Goal: Communication & Community: Answer question/provide support

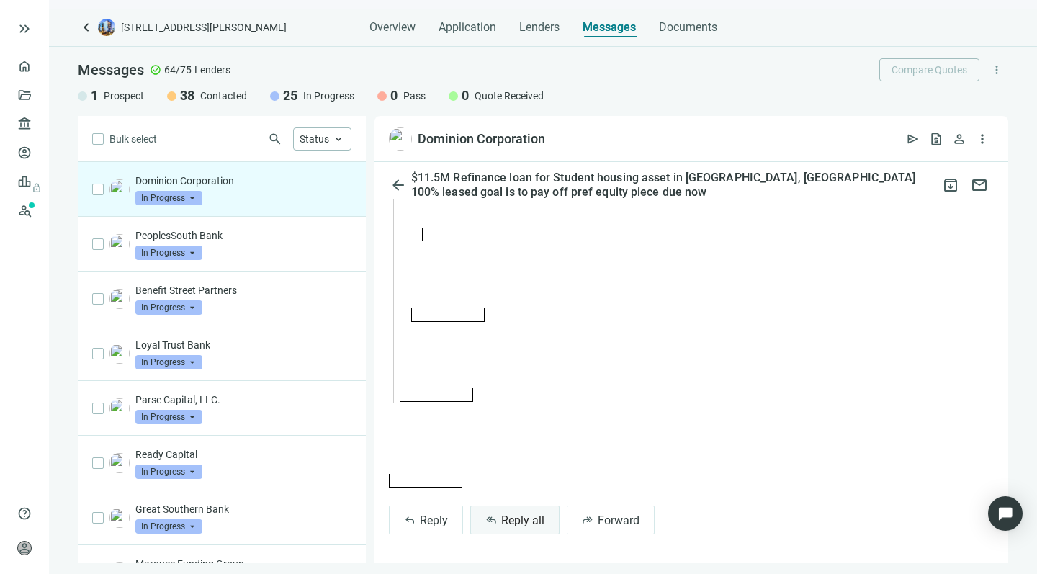
click at [497, 525] on button "reply_all Reply all" at bounding box center [514, 519] width 89 height 29
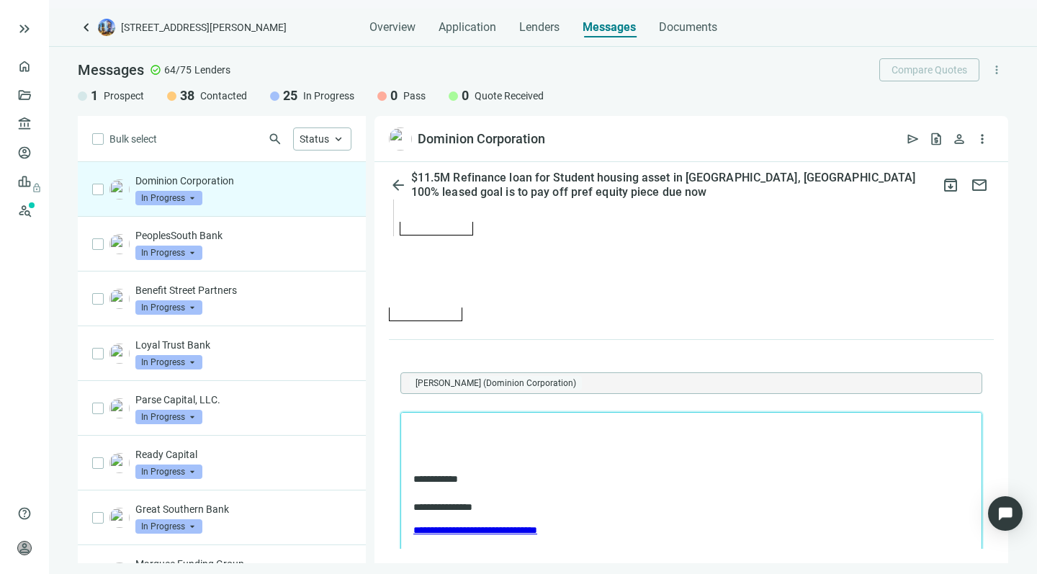
scroll to position [4477, 0]
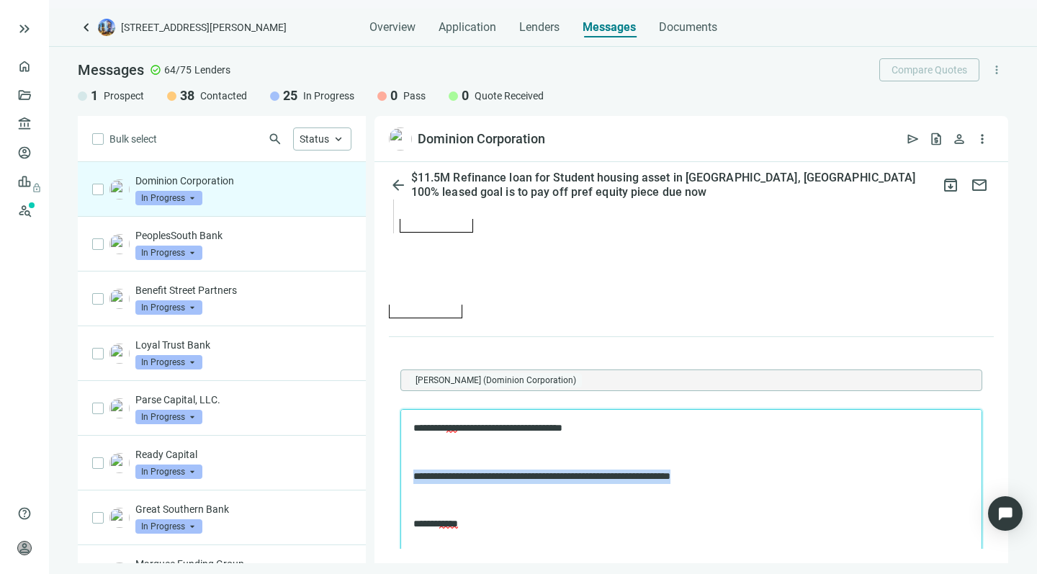
drag, startPoint x: 712, startPoint y: 472, endPoint x: 713, endPoint y: 464, distance: 8.7
click at [713, 464] on body "**********" at bounding box center [690, 513] width 557 height 185
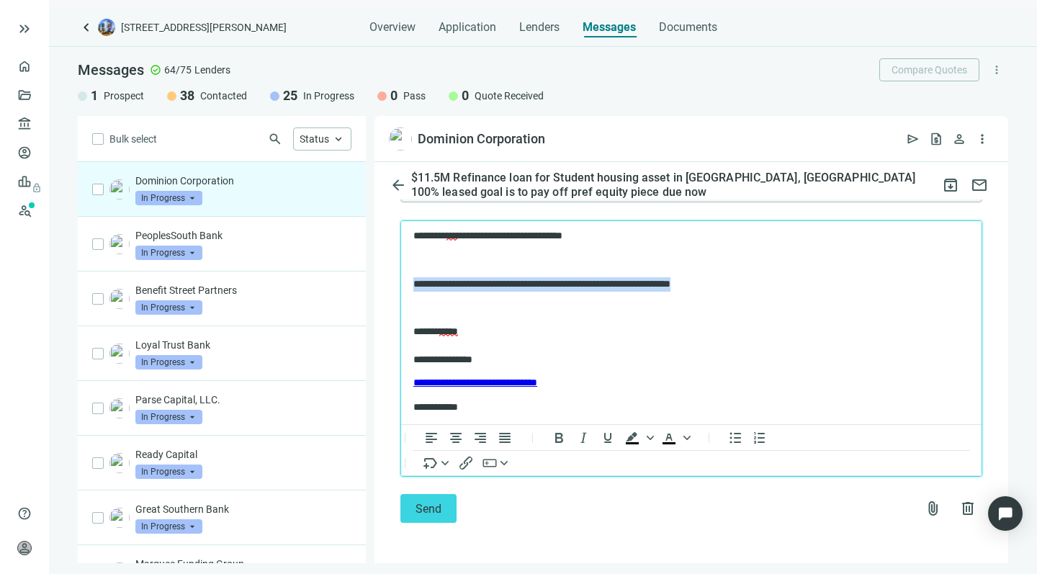
scroll to position [4675, 0]
click at [558, 440] on icon "Bold" at bounding box center [558, 437] width 17 height 17
click at [577, 327] on p "**********" at bounding box center [676, 345] width 527 height 41
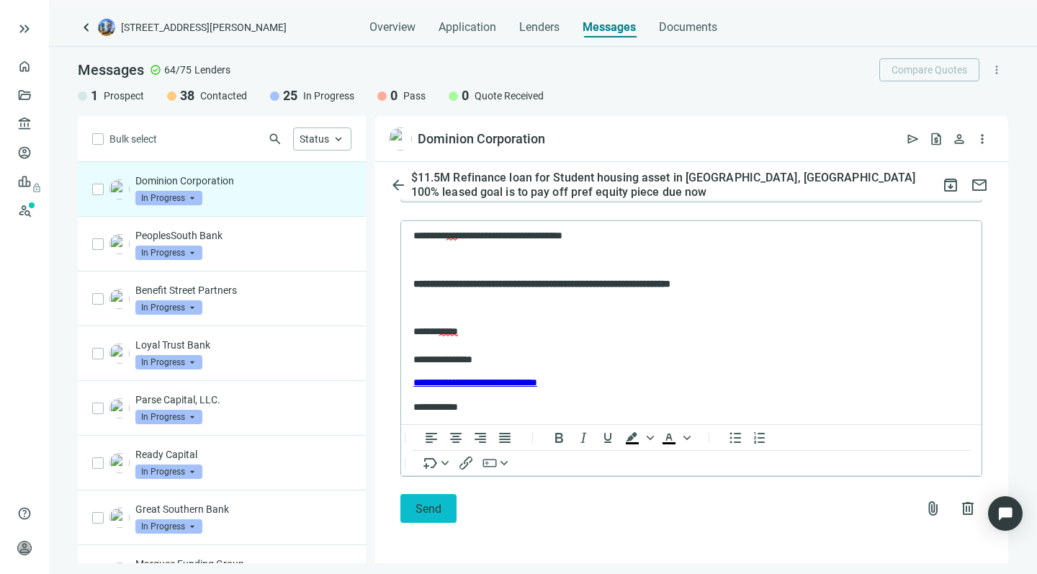
click at [412, 505] on button "Send" at bounding box center [428, 508] width 56 height 29
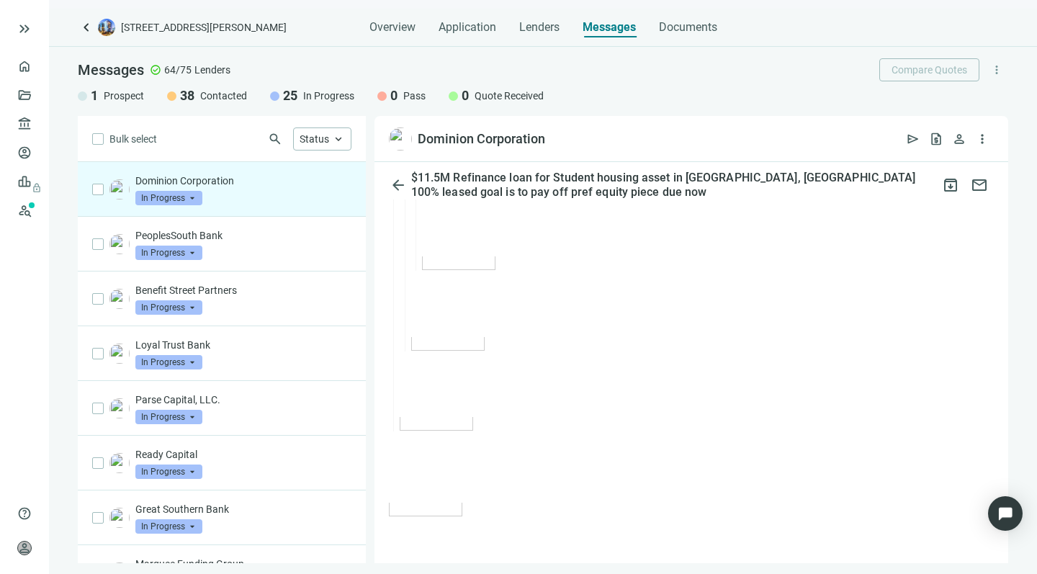
scroll to position [4288, 0]
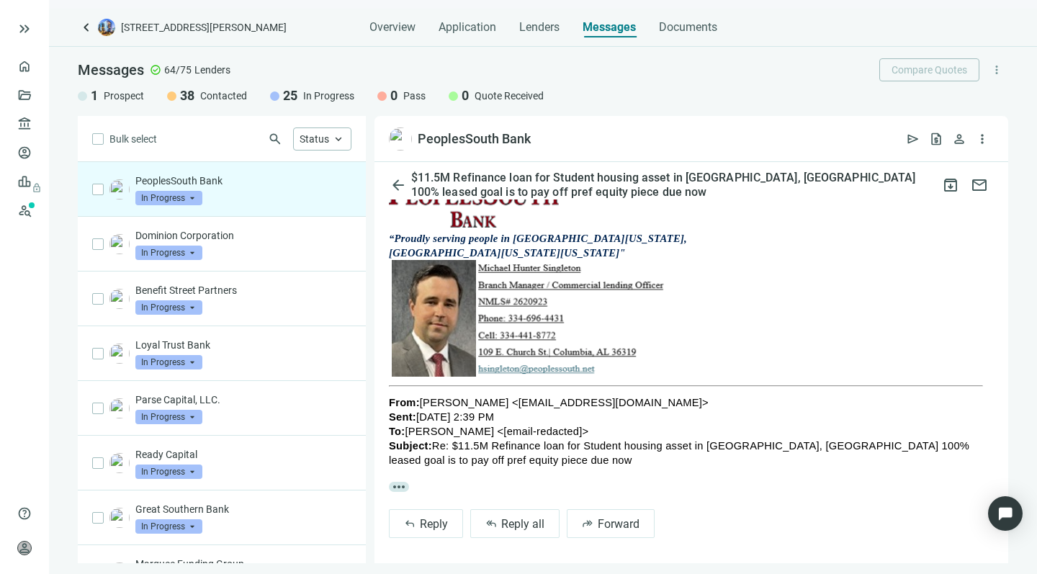
scroll to position [230, 0]
click at [501, 525] on span "Reply all" at bounding box center [522, 525] width 43 height 14
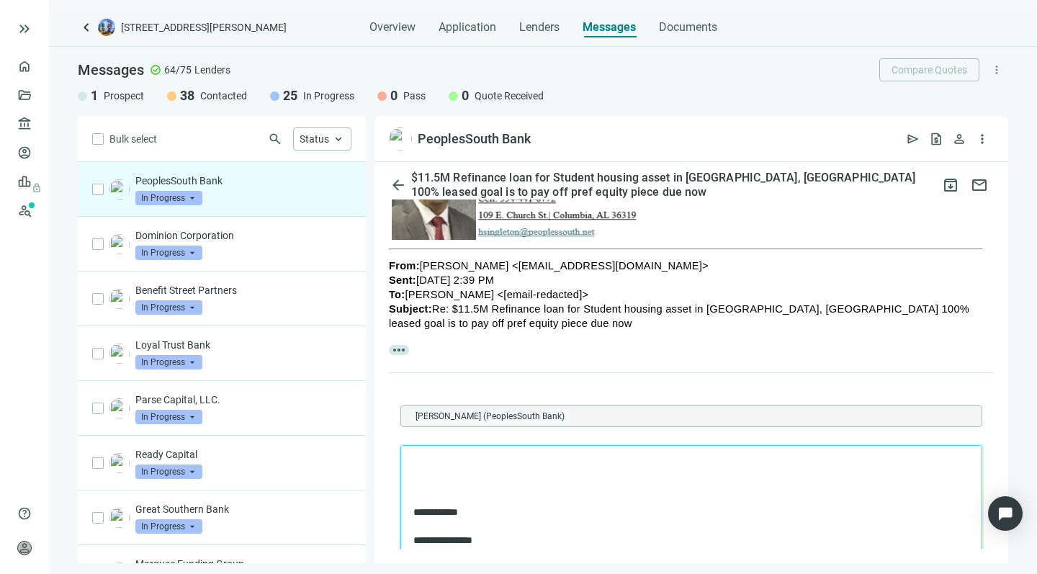
scroll to position [0, 0]
click at [443, 488] on p "**********" at bounding box center [683, 488] width 541 height 14
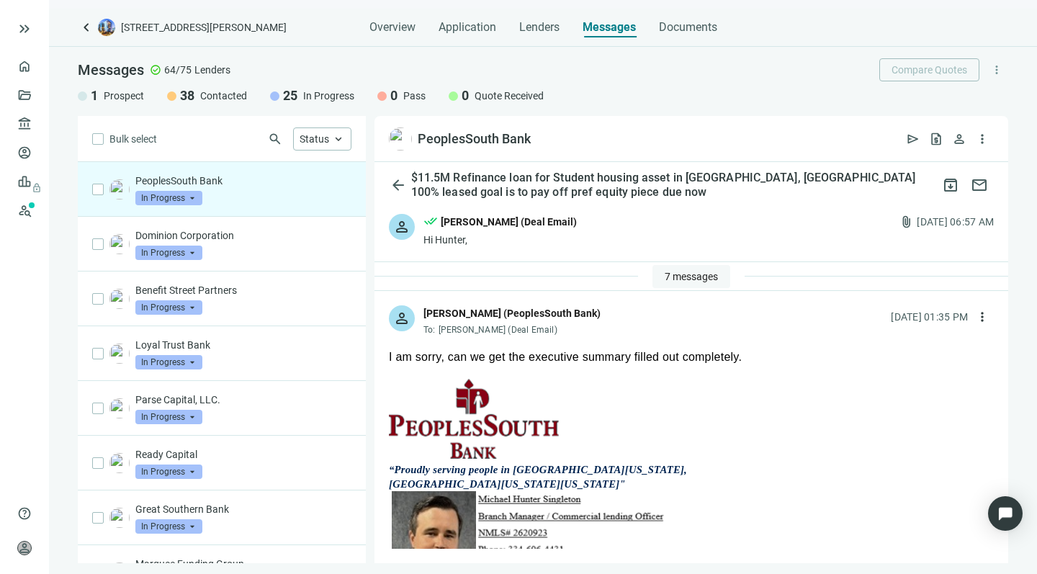
click at [664, 274] on span "7 messages" at bounding box center [690, 277] width 53 height 12
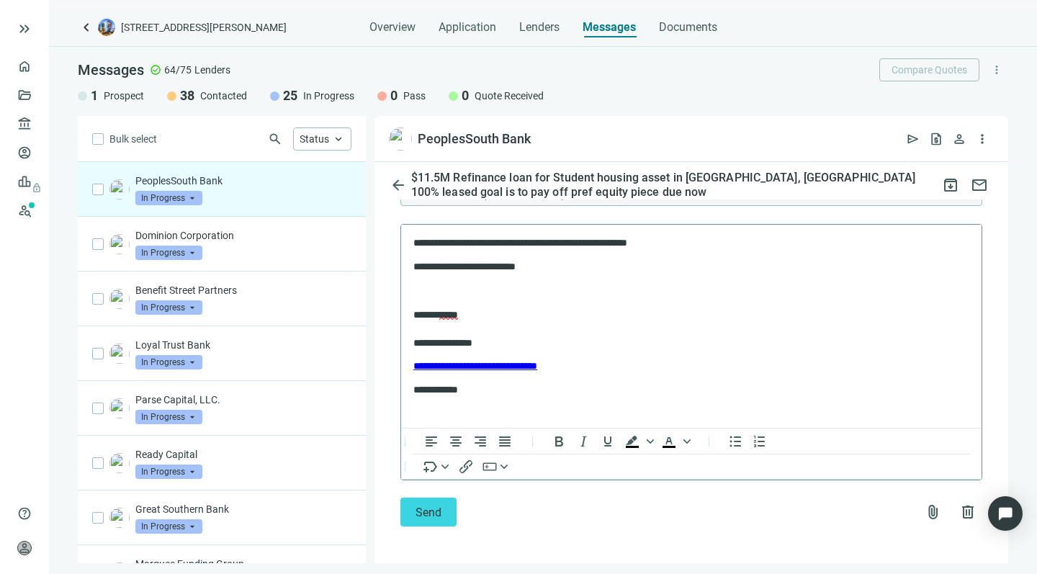
scroll to position [998, 0]
click at [420, 506] on span "Send" at bounding box center [428, 513] width 26 height 14
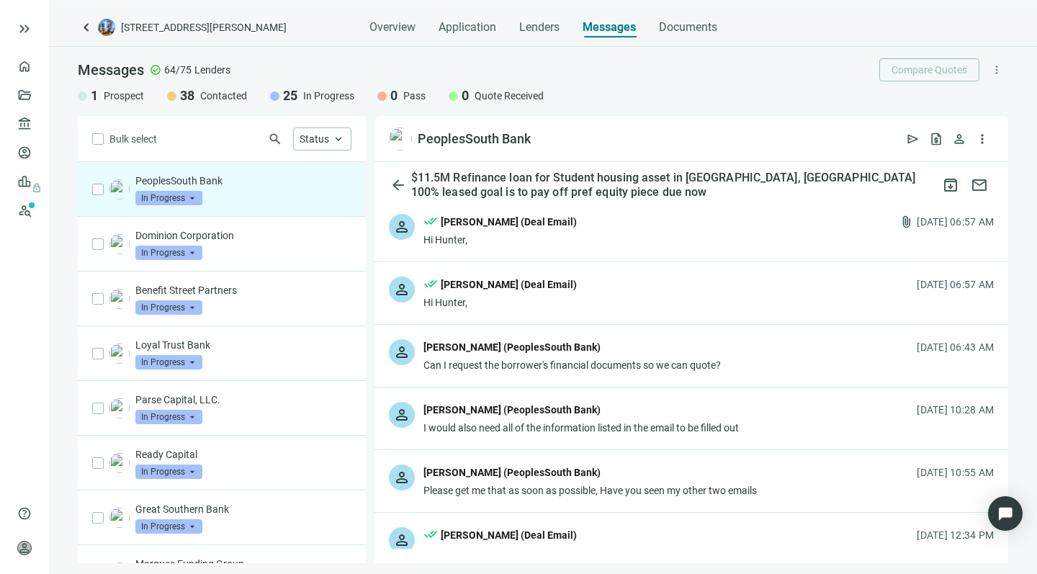
scroll to position [0, 0]
click at [547, 351] on div "Hunter Singleton (PeoplesSouth Bank)" at bounding box center [511, 347] width 177 height 16
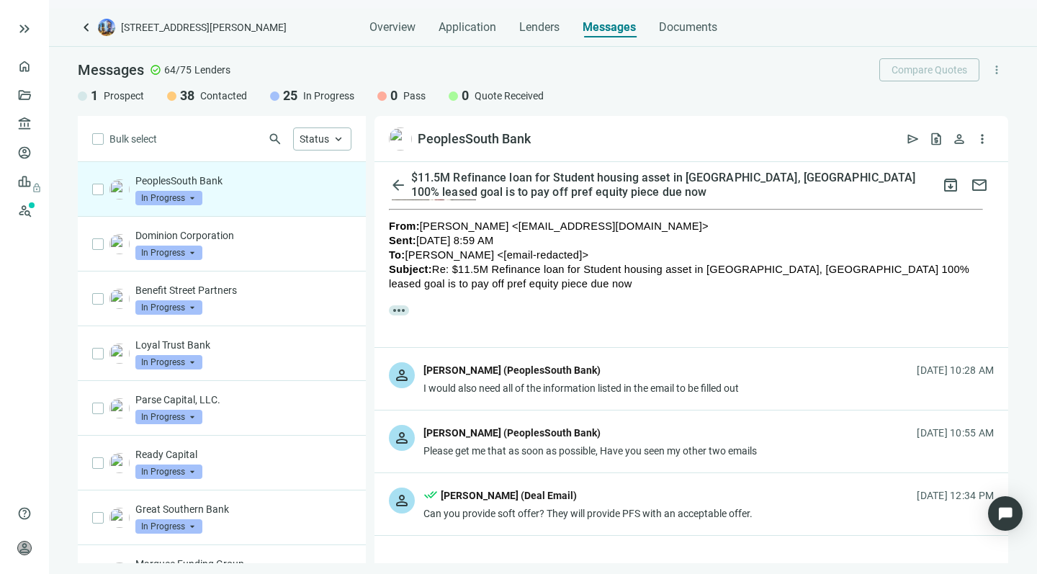
scroll to position [415, 0]
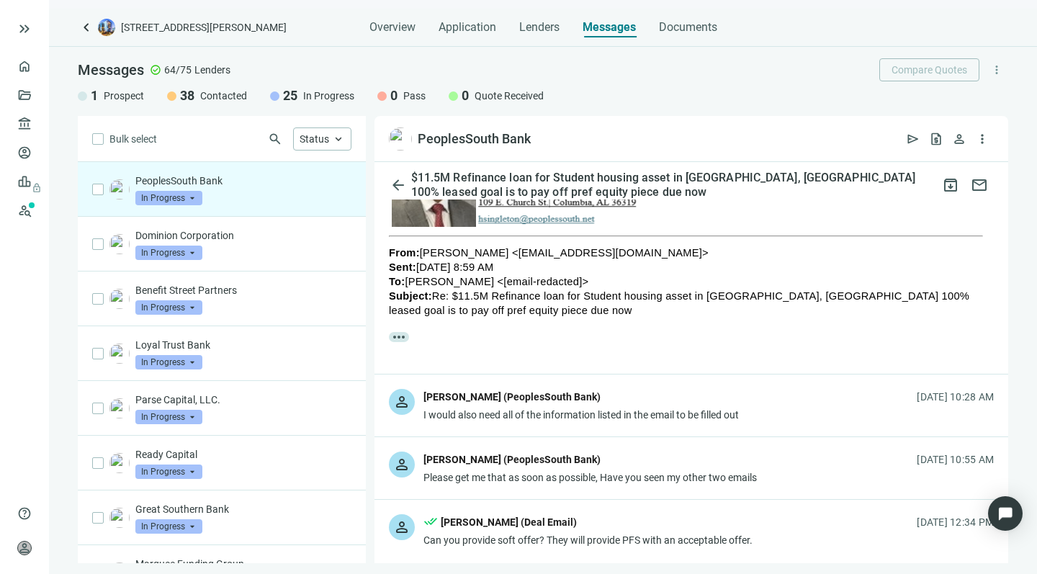
click at [394, 337] on span "more_horiz" at bounding box center [399, 337] width 20 height 10
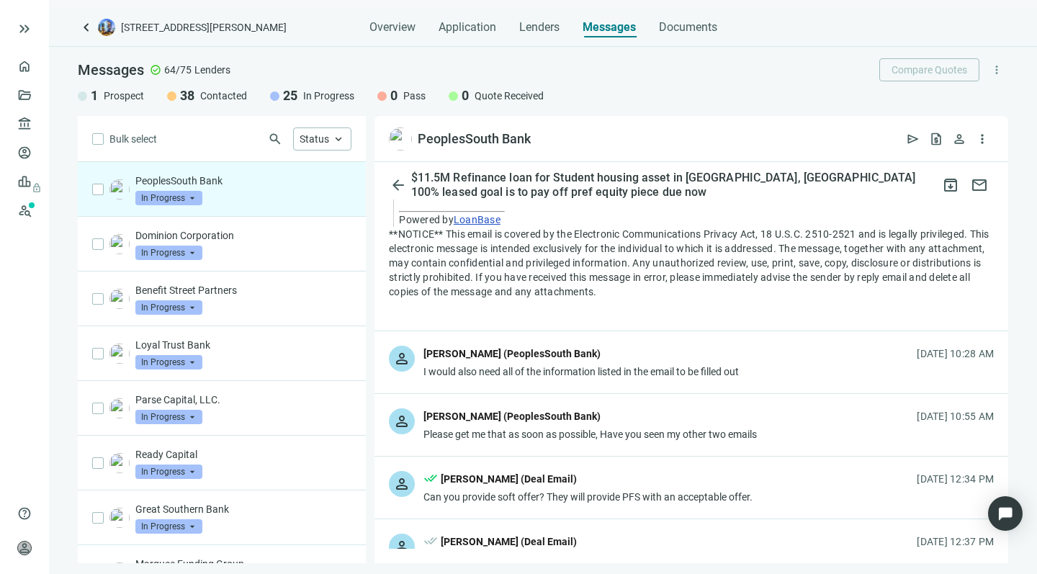
scroll to position [1326, 0]
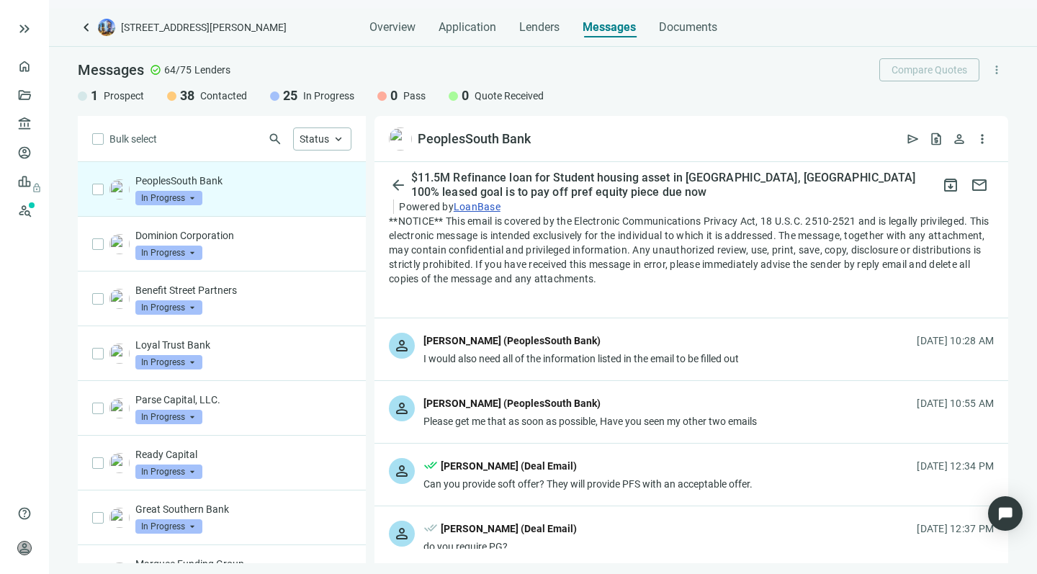
click at [478, 353] on div "I would also need all of the information listed in the email to be filled out" at bounding box center [580, 358] width 315 height 14
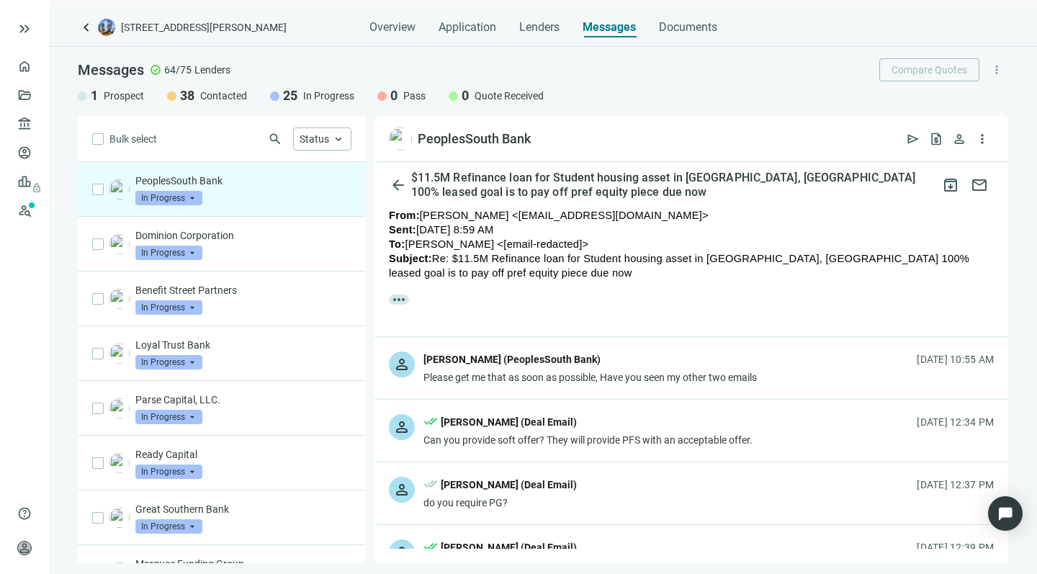
scroll to position [1779, 0]
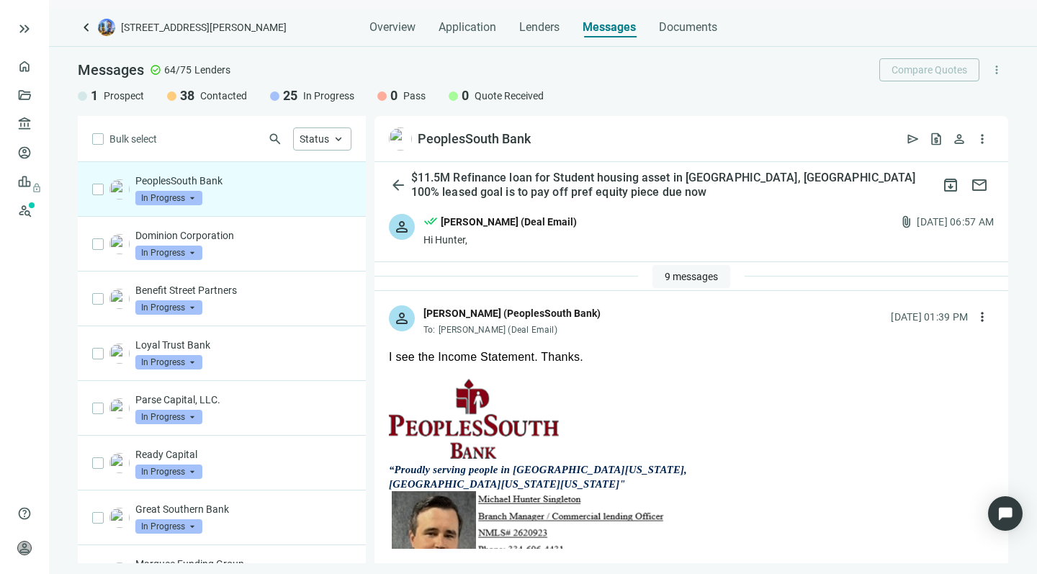
click at [664, 275] on span "9 messages" at bounding box center [690, 277] width 53 height 12
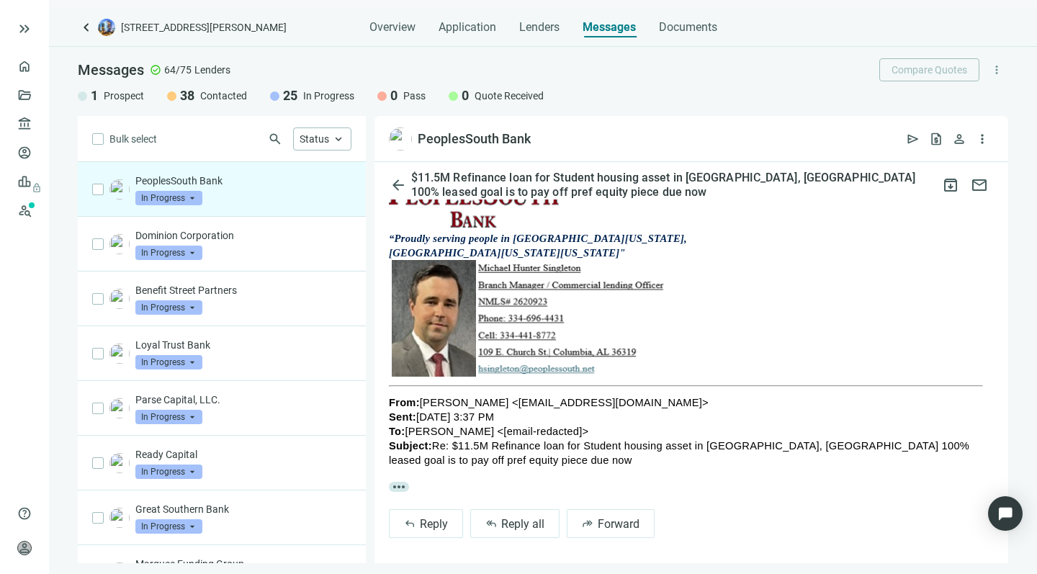
scroll to position [765, 0]
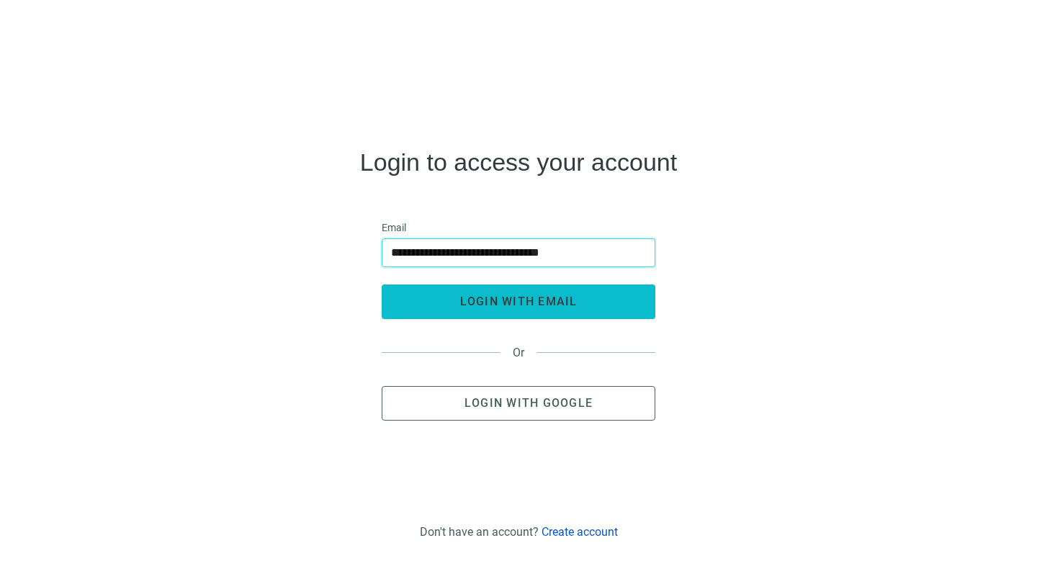
type input "**********"
click at [485, 303] on span "login with email" at bounding box center [518, 301] width 117 height 14
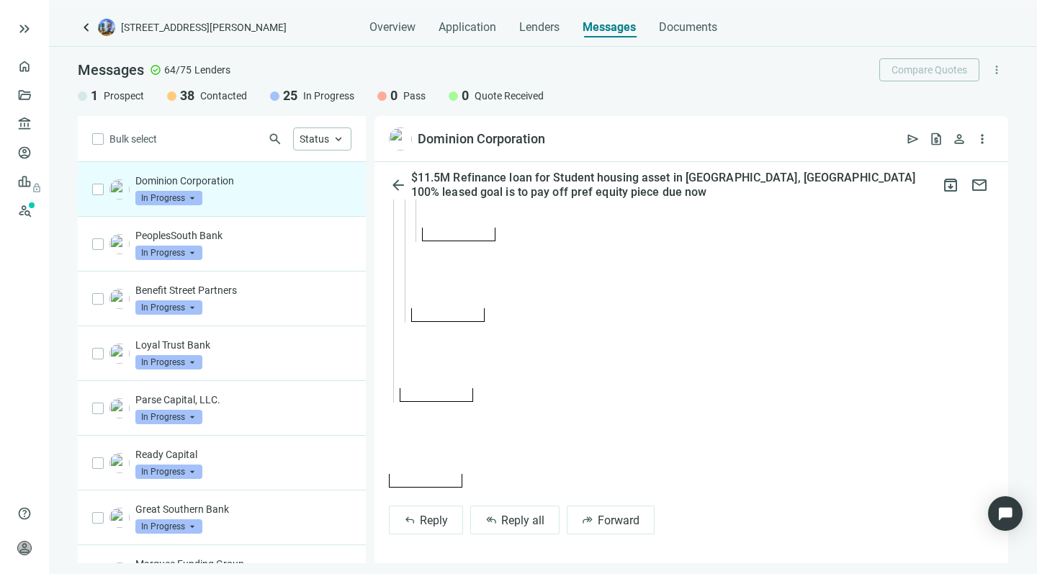
scroll to position [4946, 0]
click at [509, 524] on span "Reply all" at bounding box center [522, 520] width 43 height 14
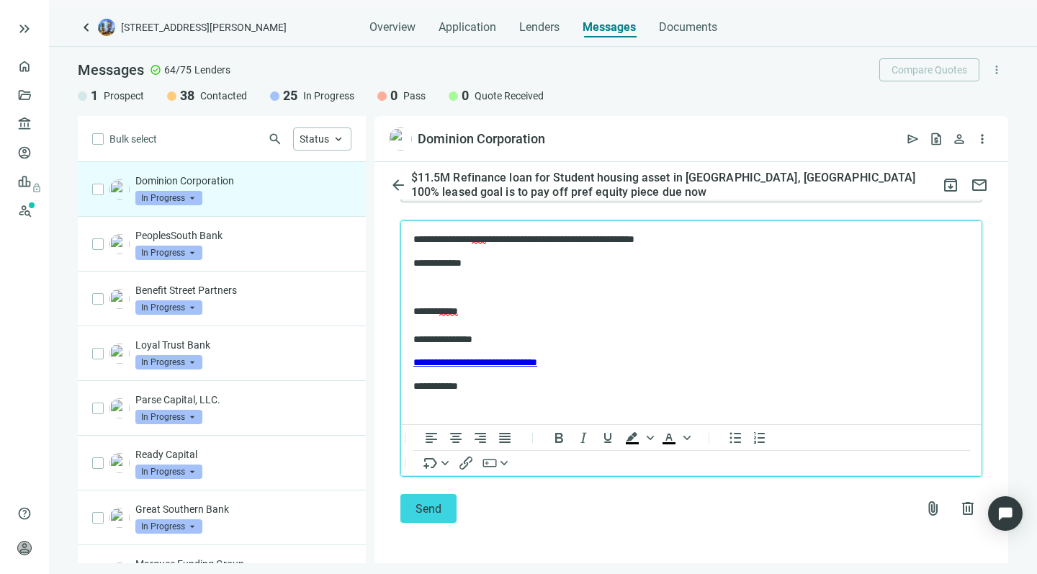
scroll to position [5304, 0]
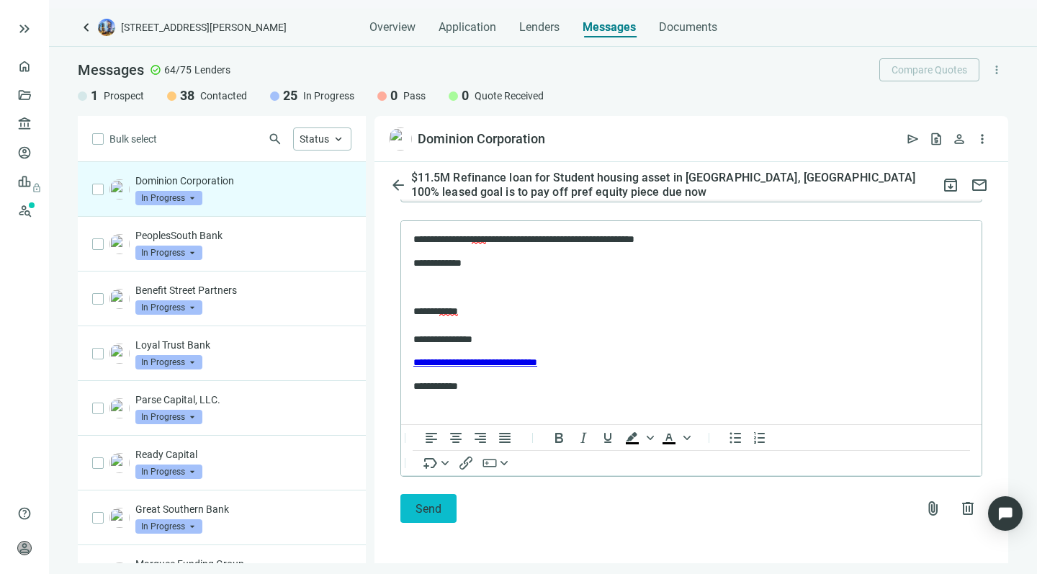
click at [418, 507] on span "Send" at bounding box center [428, 509] width 26 height 14
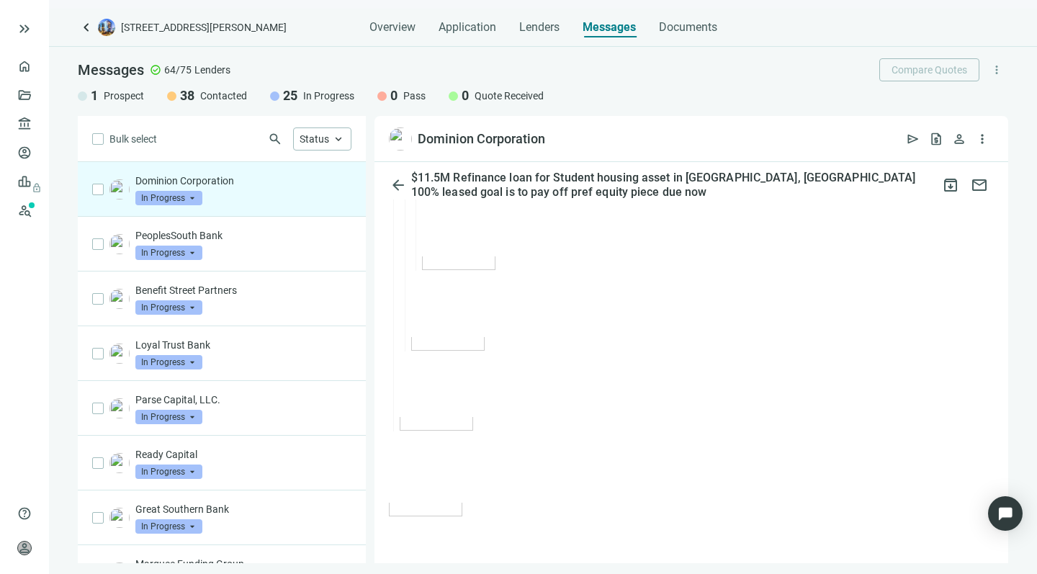
scroll to position [4917, 0]
